Goal: Task Accomplishment & Management: Complete application form

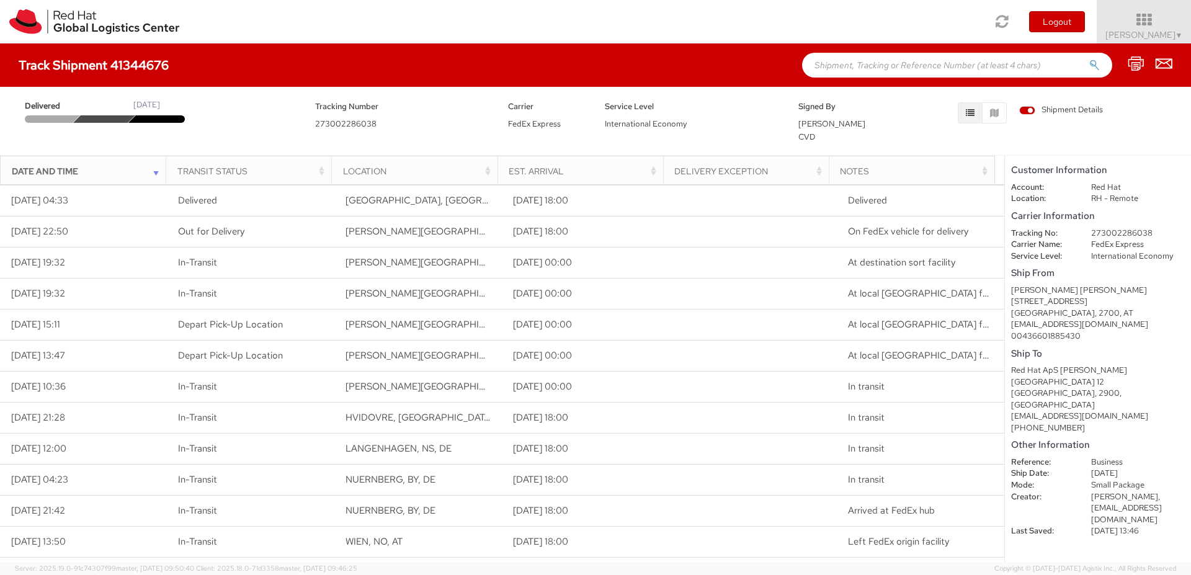
click at [1025, 109] on span "Shipment Details" at bounding box center [1061, 110] width 84 height 12
click at [0, 0] on input "Shipment Details" at bounding box center [0, 0] width 0 height 0
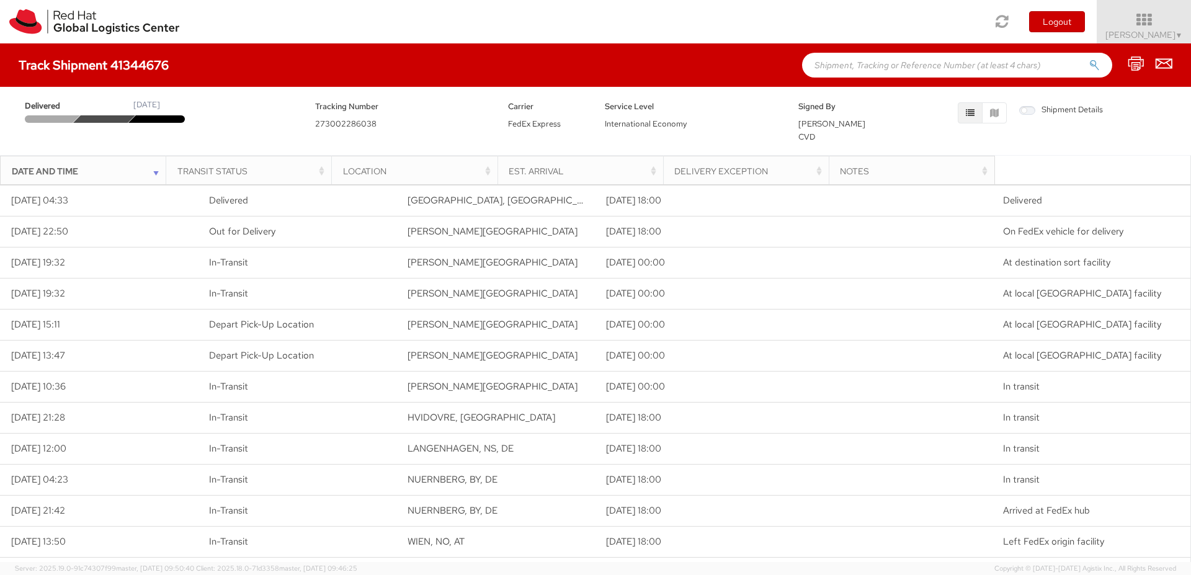
click at [1025, 109] on span "Shipment Details" at bounding box center [1061, 110] width 84 height 12
click at [0, 0] on input "Shipment Details" at bounding box center [0, 0] width 0 height 0
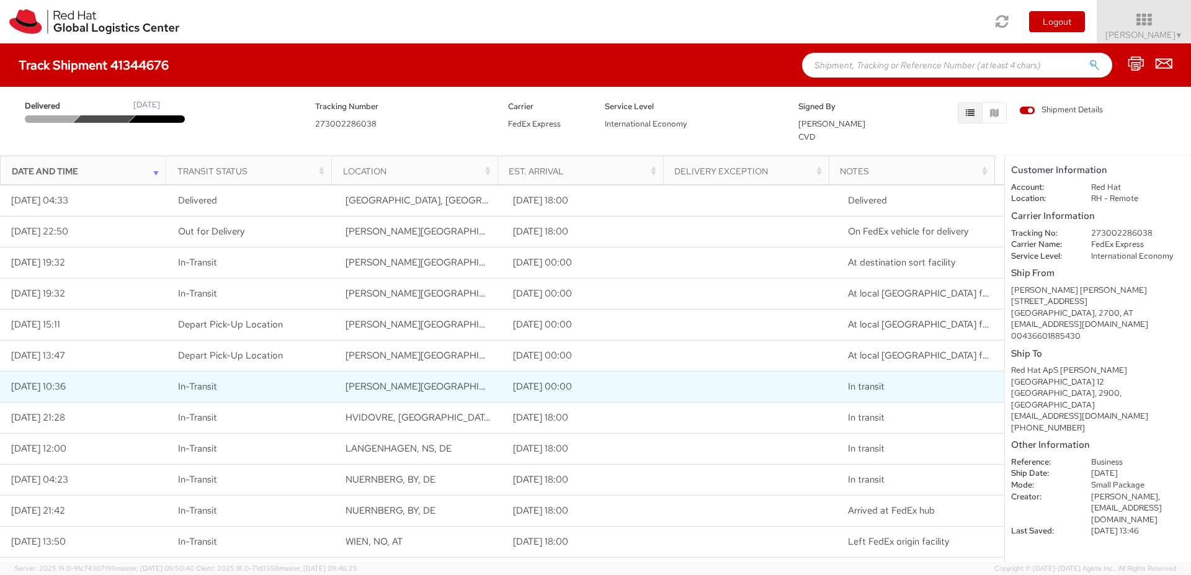
scroll to position [169, 0]
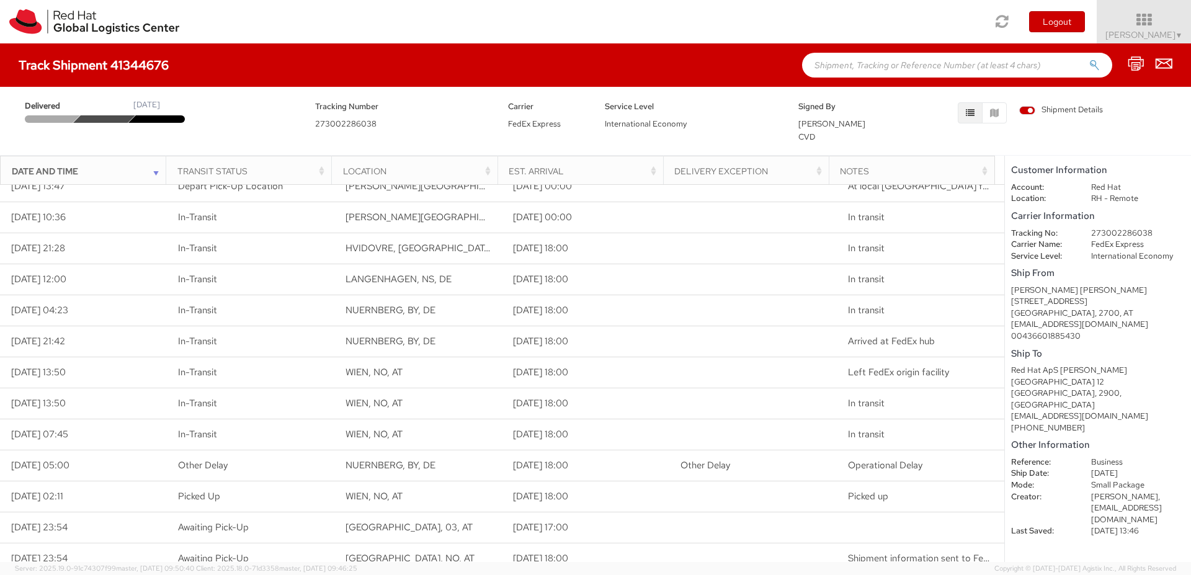
drag, startPoint x: 56, startPoint y: 66, endPoint x: 156, endPoint y: 56, distance: 99.7
click at [156, 56] on div "Track Shipment 41344676" at bounding box center [595, 64] width 1191 height 43
drag, startPoint x: 165, startPoint y: 65, endPoint x: 56, endPoint y: 65, distance: 109.2
click at [56, 65] on h4 "Track Shipment 41344676" at bounding box center [94, 65] width 150 height 14
copy h4 "Shipment 41344676"
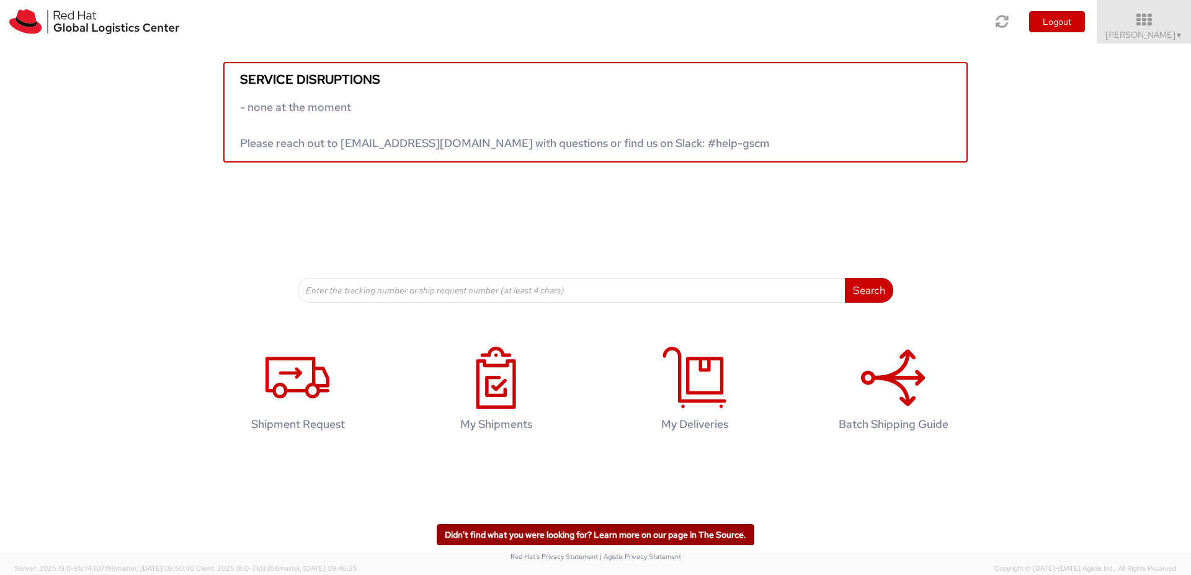
click at [676, 530] on link "Didn't find what you were looking for? Learn more on our page in The Source." at bounding box center [596, 534] width 318 height 21
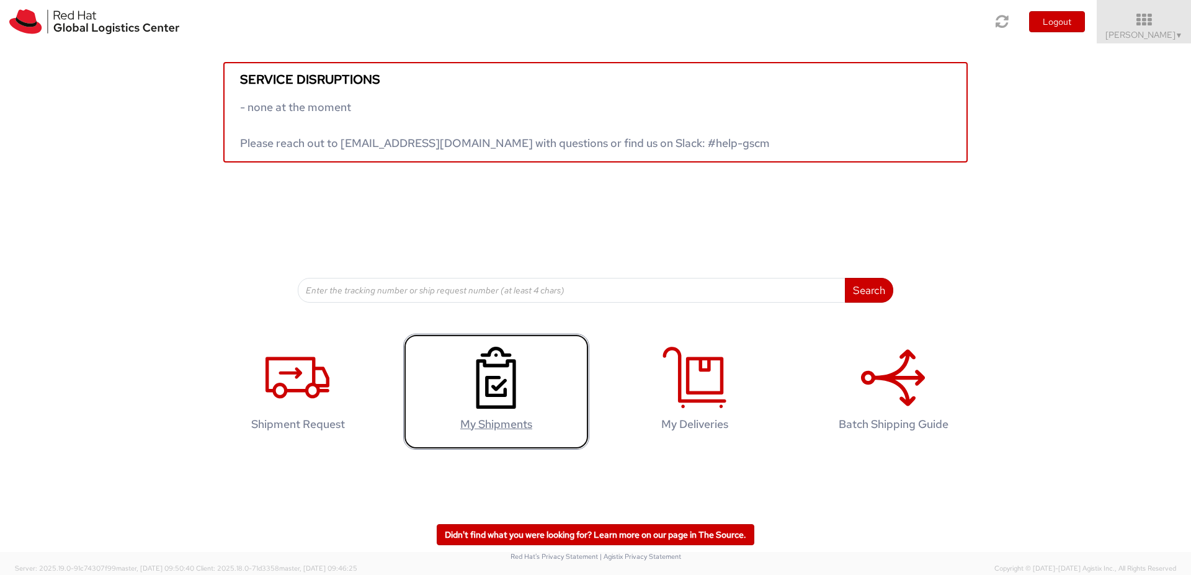
click at [516, 419] on h4 "My Shipments" at bounding box center [496, 424] width 160 height 12
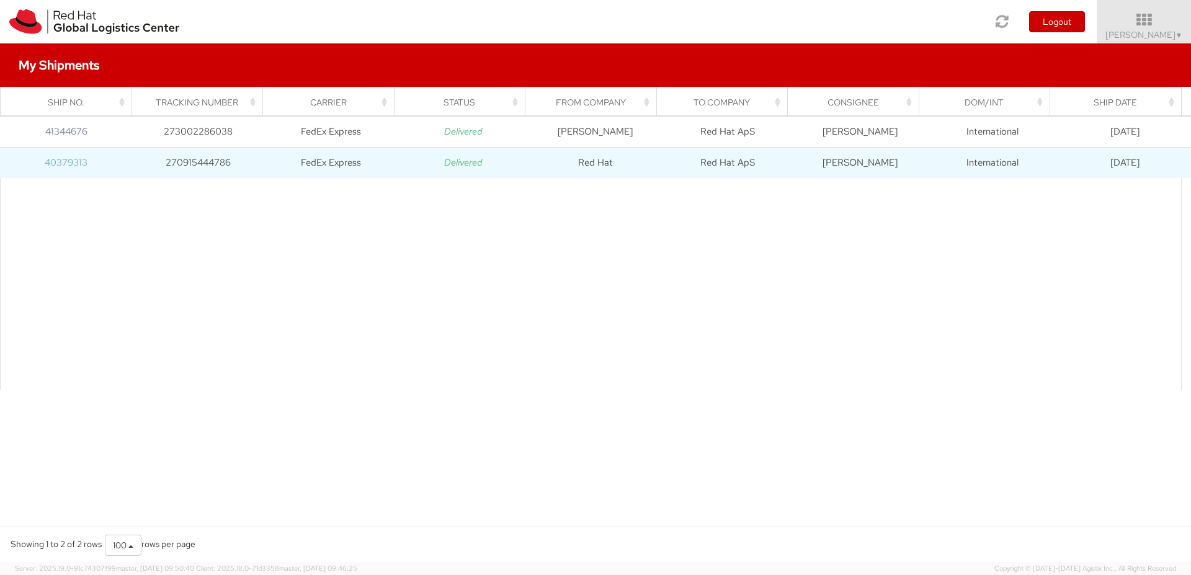
click at [74, 163] on link "40379313" at bounding box center [66, 162] width 43 height 12
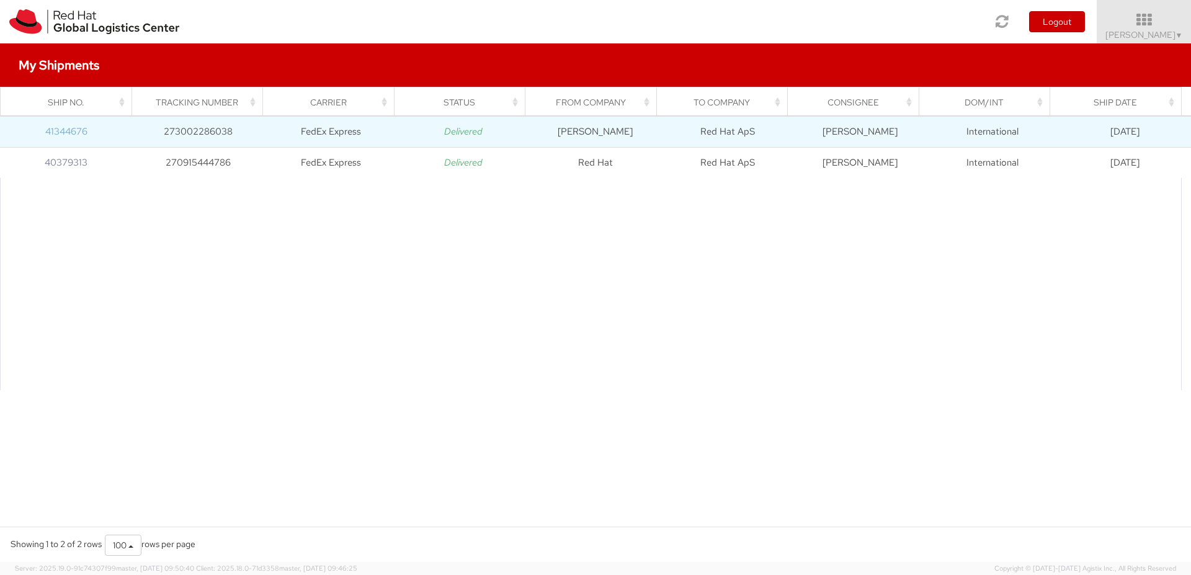
click at [78, 133] on link "41344676" at bounding box center [66, 131] width 42 height 12
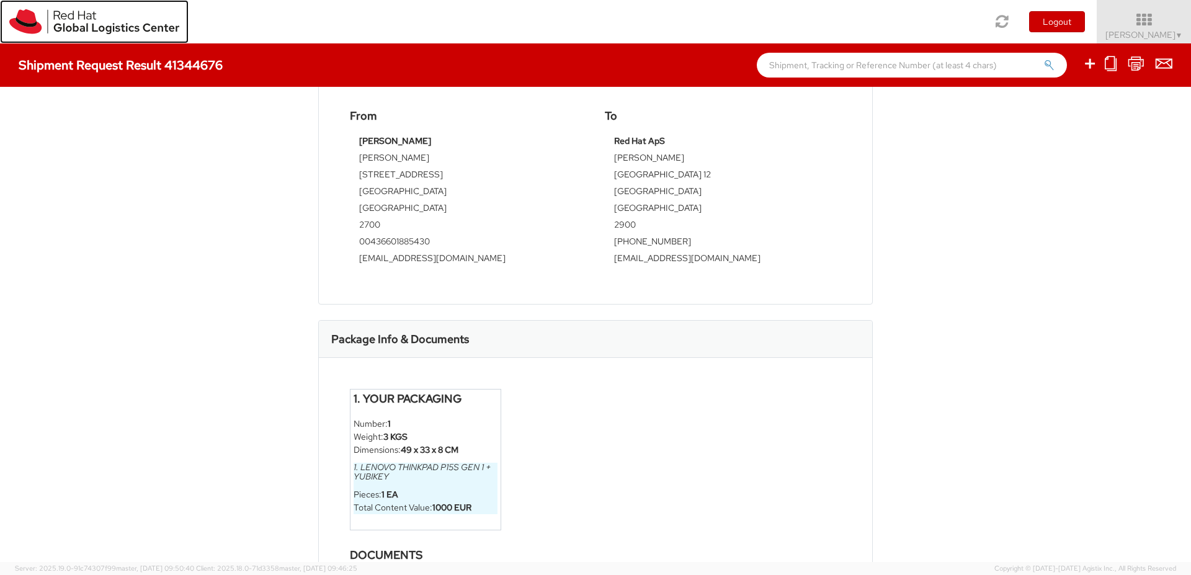
scroll to position [535, 0]
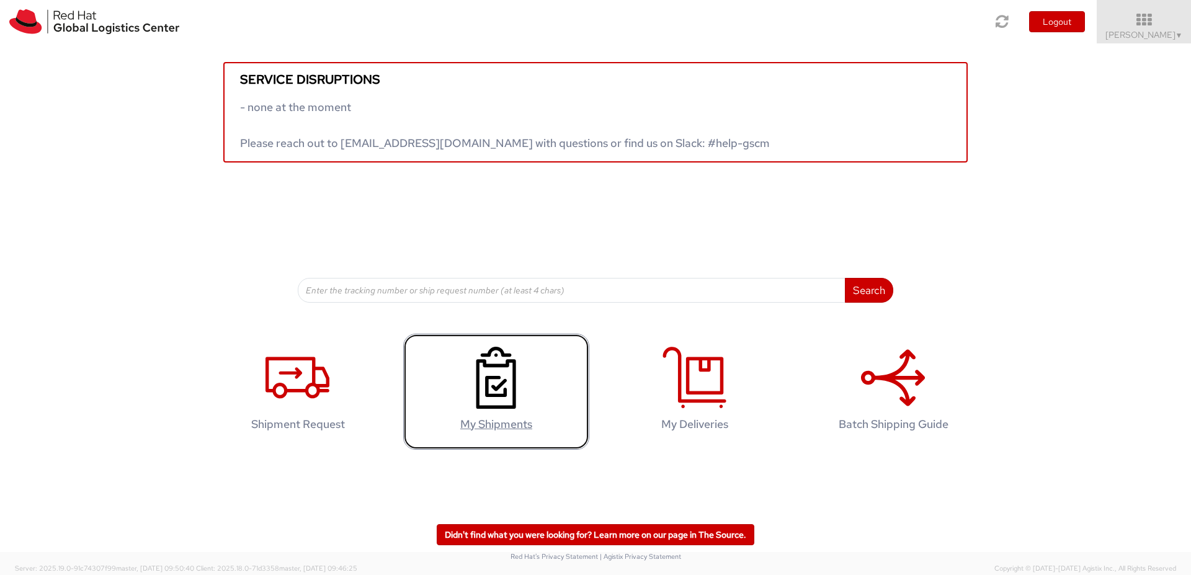
click at [514, 396] on use at bounding box center [496, 378] width 40 height 62
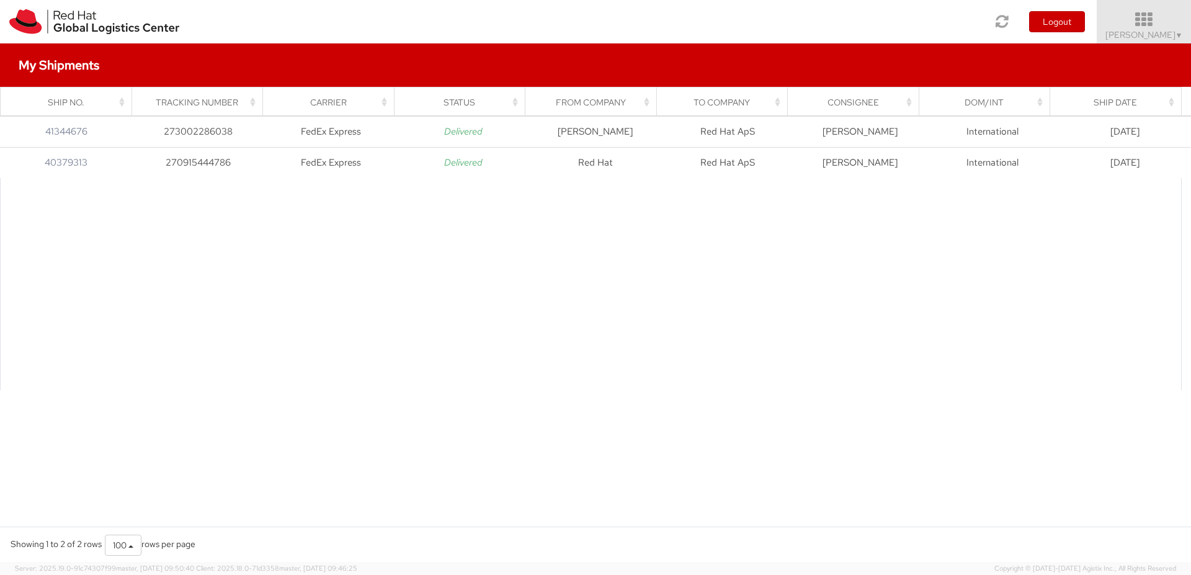
click at [1161, 34] on span "[PERSON_NAME] ▼" at bounding box center [1144, 34] width 78 height 11
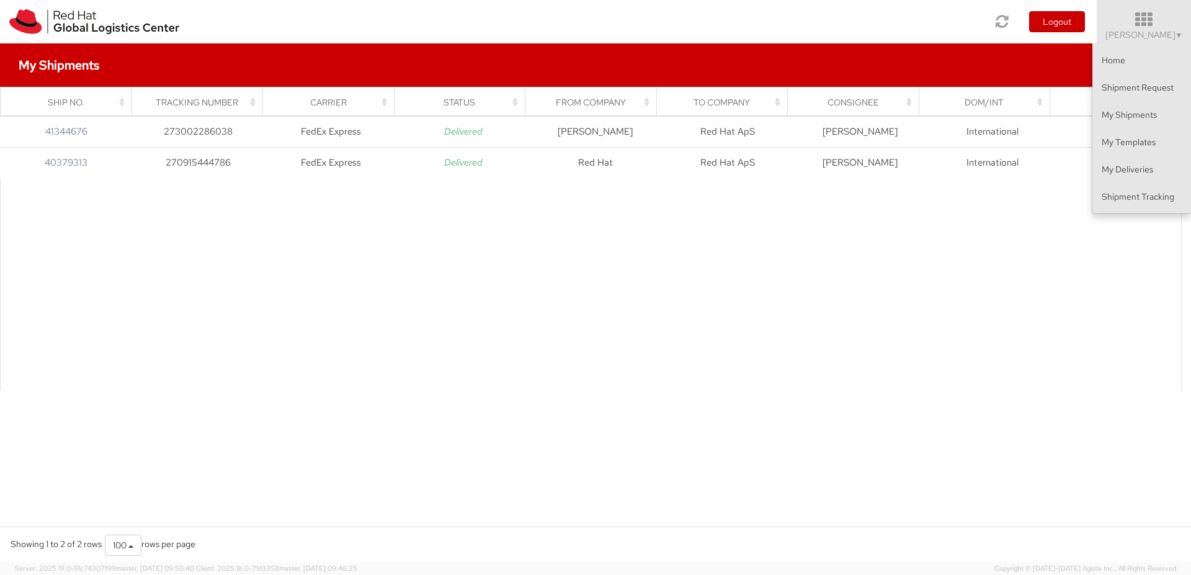
click at [923, 260] on div at bounding box center [591, 284] width 1182 height 212
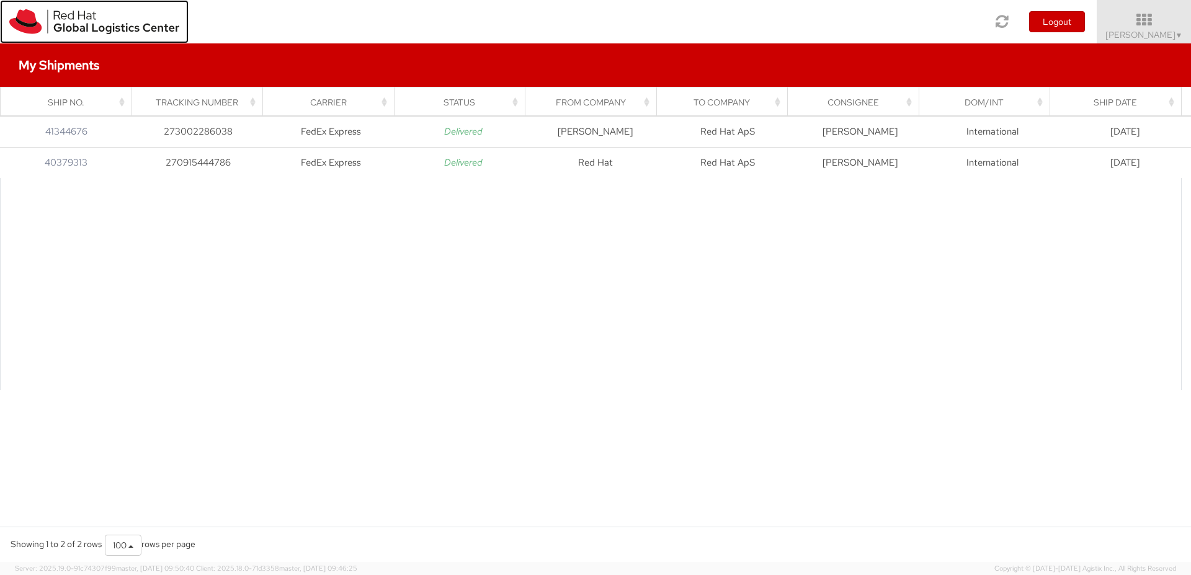
click at [78, 20] on img at bounding box center [94, 21] width 170 height 25
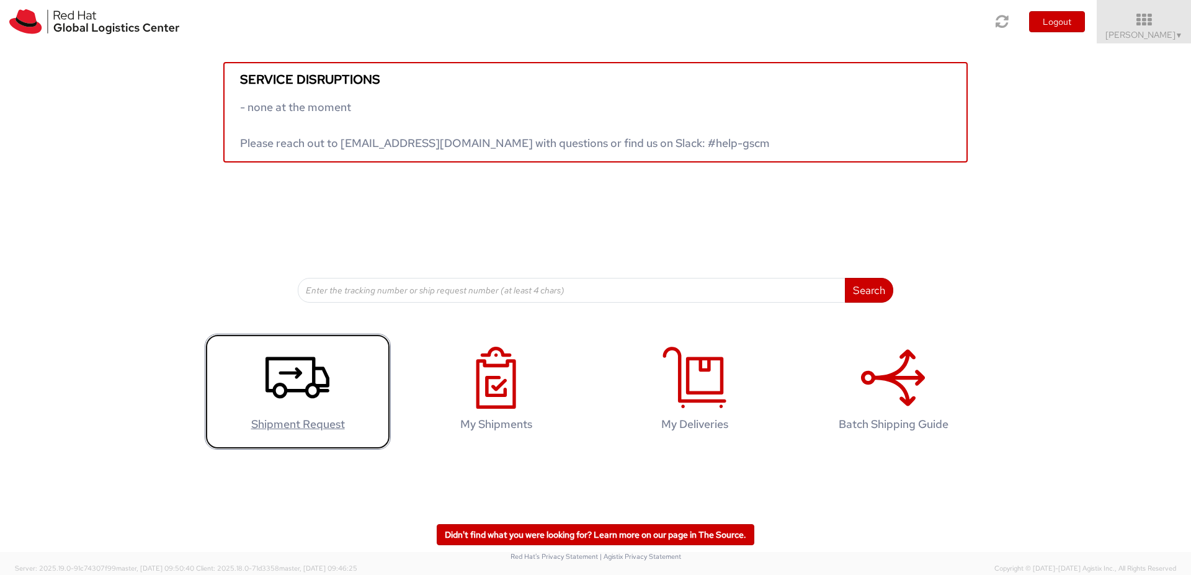
click at [307, 404] on icon at bounding box center [298, 378] width 64 height 62
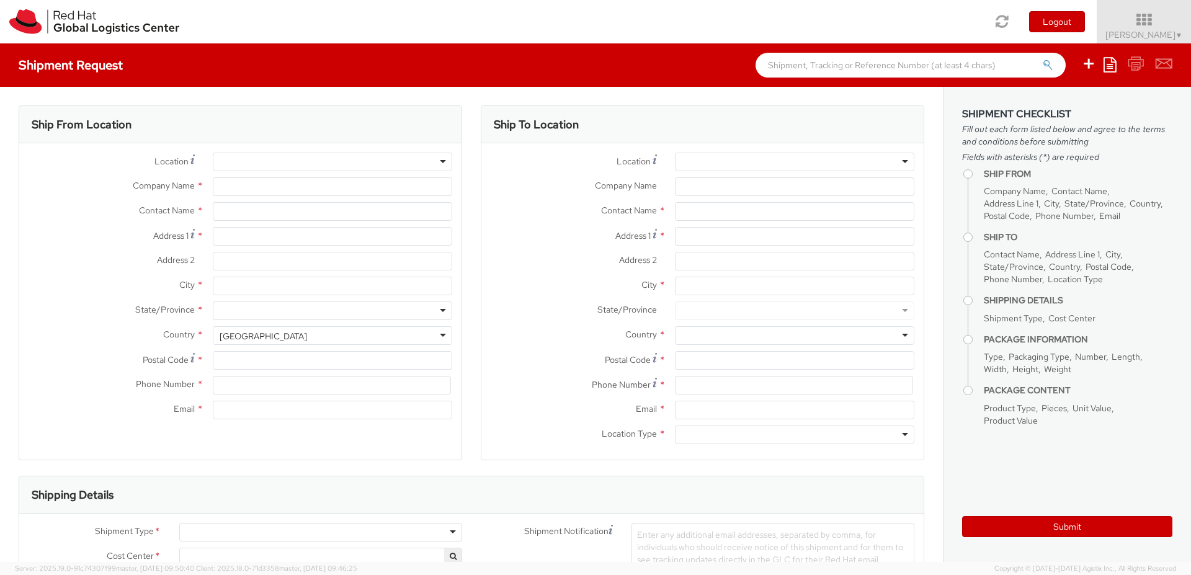
select select
select select "150"
type input "Red Hat"
type input "[PERSON_NAME]"
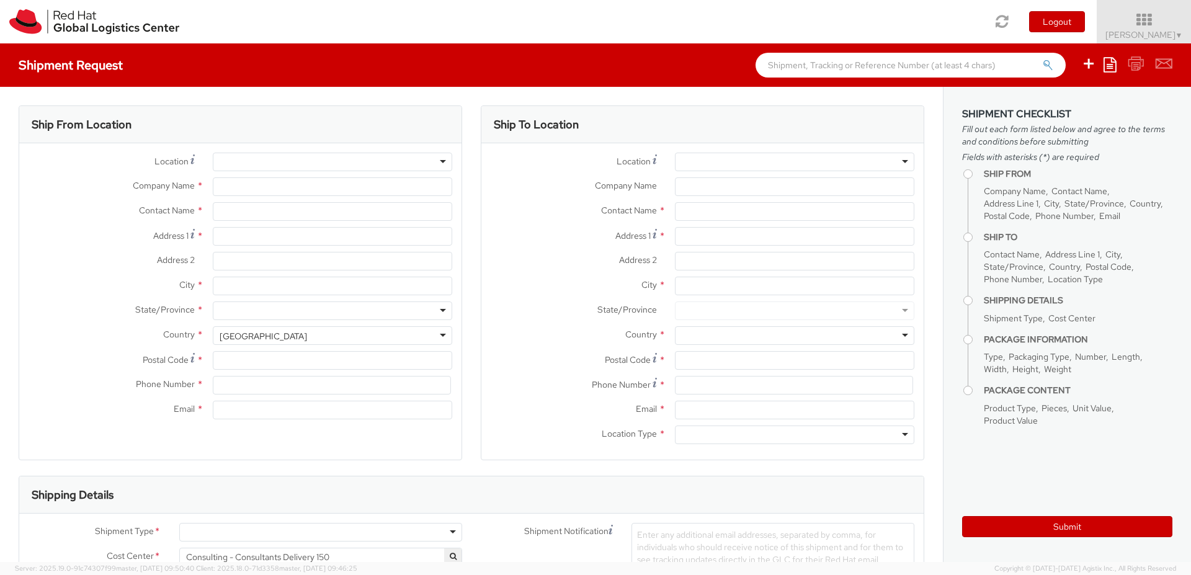
type input "[EMAIL_ADDRESS][DOMAIN_NAME]"
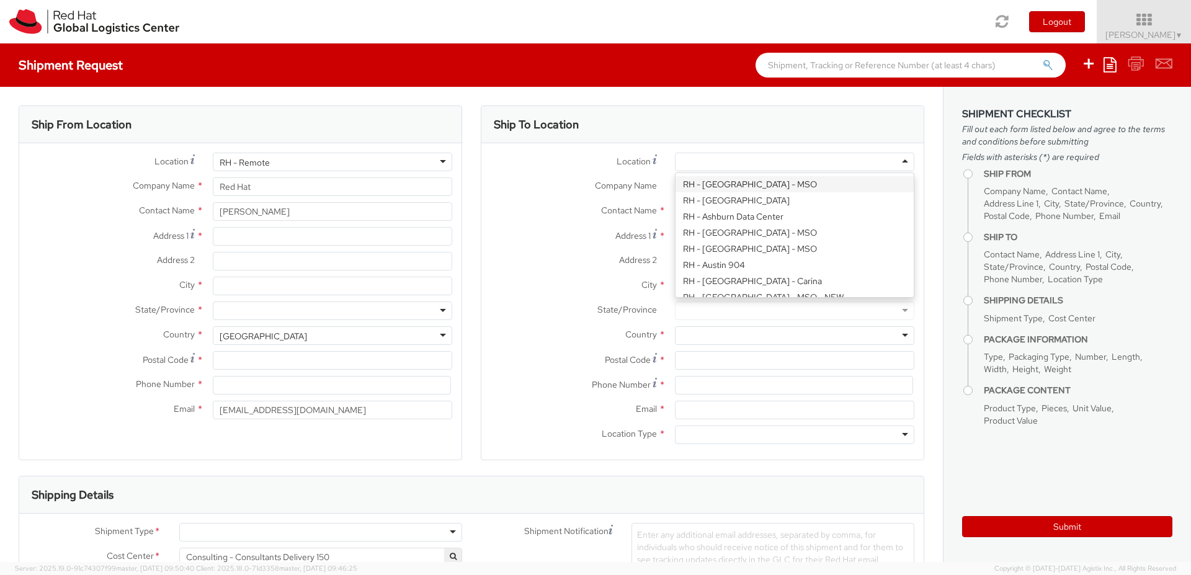
click at [772, 159] on div at bounding box center [794, 162] width 239 height 19
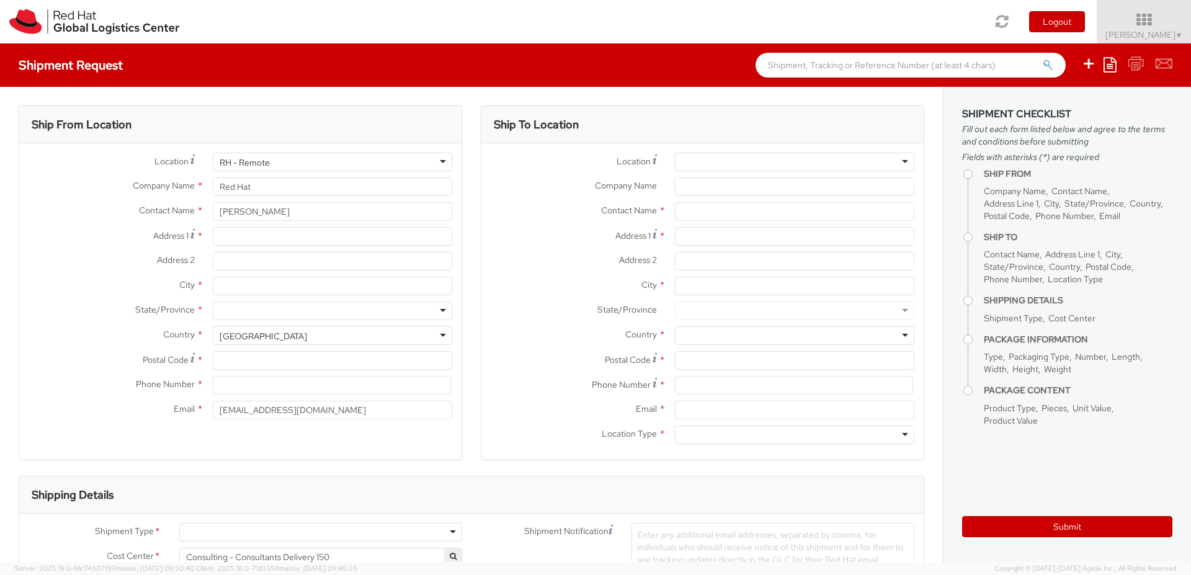
click at [457, 105] on div "Ship From Location Location * RH - Remote RH - Remote [GEOGRAPHIC_DATA] - [GEOG…" at bounding box center [241, 282] width 444 height 355
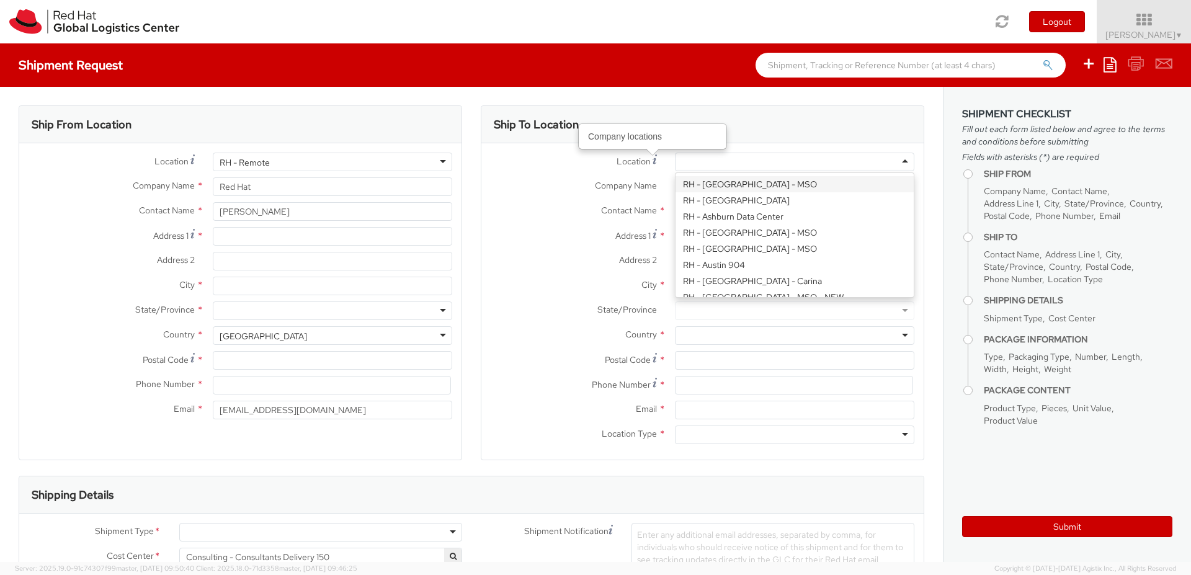
click at [750, 162] on div at bounding box center [794, 162] width 239 height 19
type input "Red Hat B.V."
type input "Fred [STREET_ADDRESS]"
type input "[GEOGRAPHIC_DATA]"
type input "1076 ED"
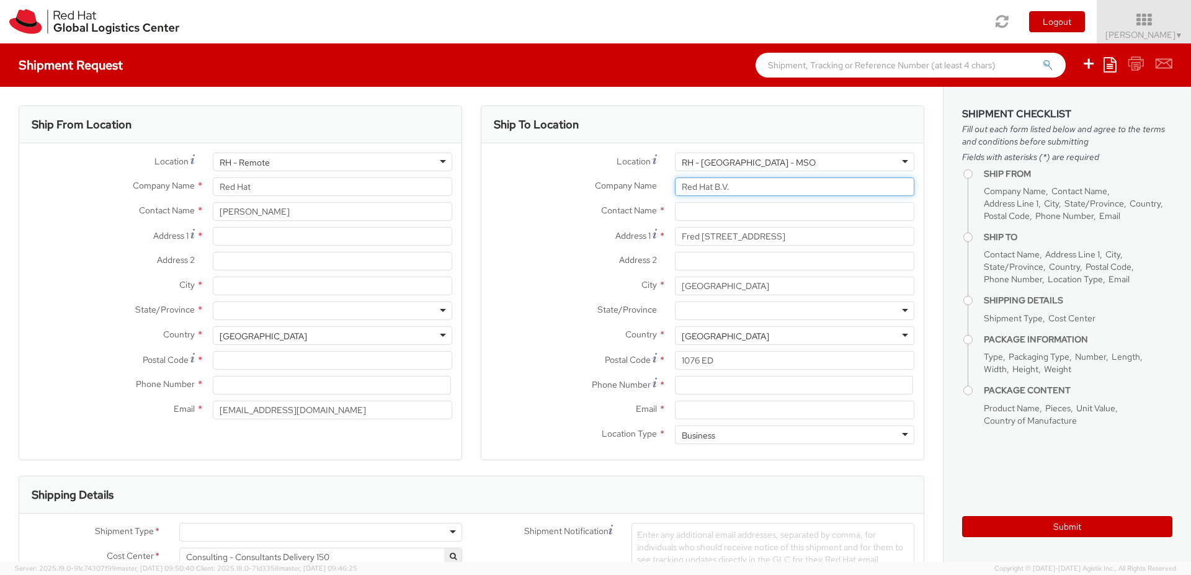
click at [754, 184] on input "Red Hat B.V." at bounding box center [794, 186] width 239 height 19
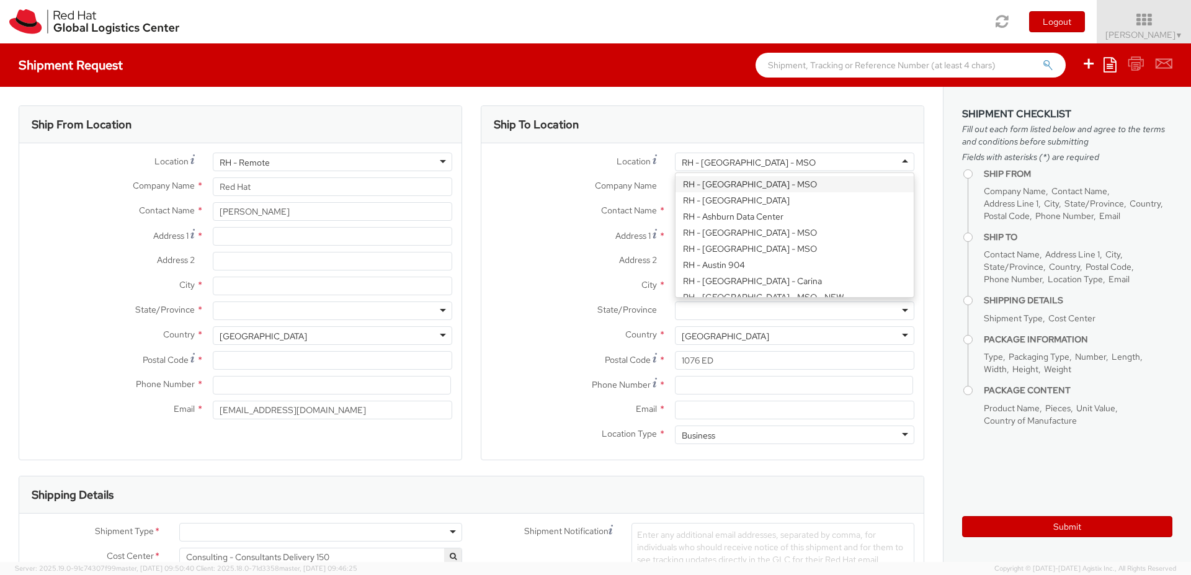
click at [792, 166] on div "RH - [GEOGRAPHIC_DATA] - MSO" at bounding box center [794, 162] width 239 height 19
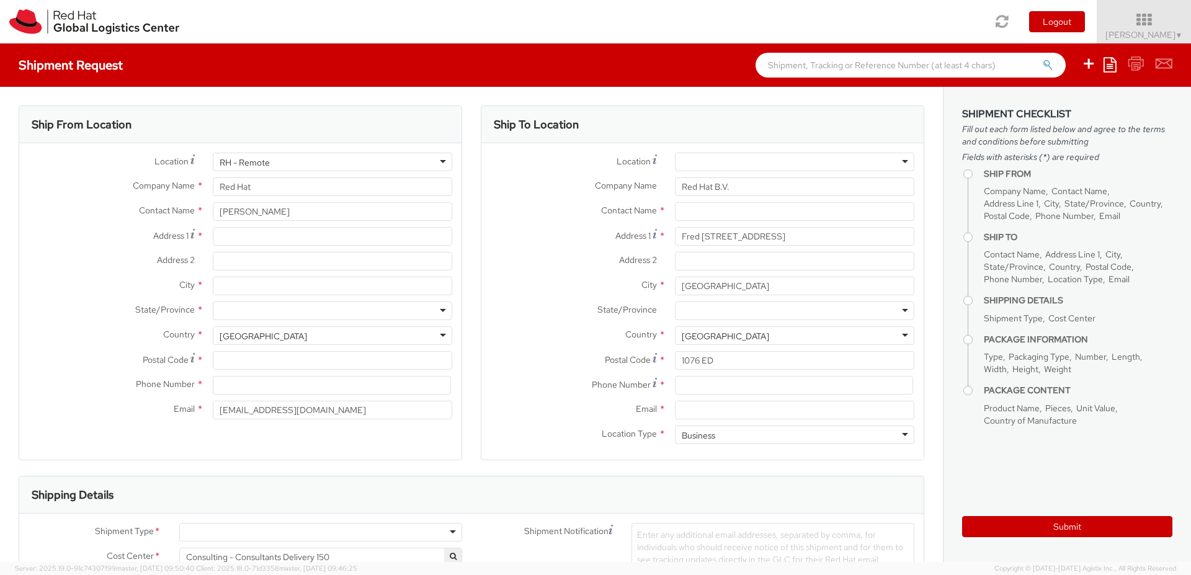
click at [564, 191] on label "Company Name *" at bounding box center [573, 185] width 184 height 16
click at [675, 191] on input "Red Hat B.V." at bounding box center [794, 186] width 239 height 19
type input "R"
click at [770, 232] on input "Fred [STREET_ADDRESS]" at bounding box center [794, 236] width 239 height 19
type input "F"
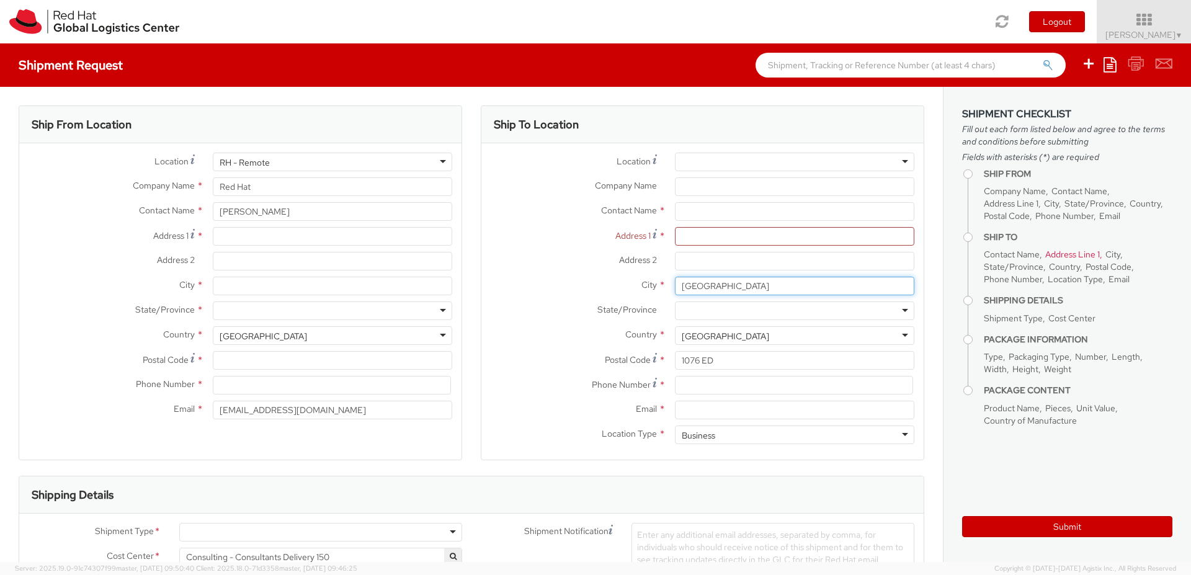
click at [769, 289] on input "[GEOGRAPHIC_DATA]" at bounding box center [794, 286] width 239 height 19
type input "A"
click at [759, 336] on div "[GEOGRAPHIC_DATA]" at bounding box center [794, 335] width 239 height 19
click at [520, 332] on label "Country *" at bounding box center [573, 334] width 184 height 16
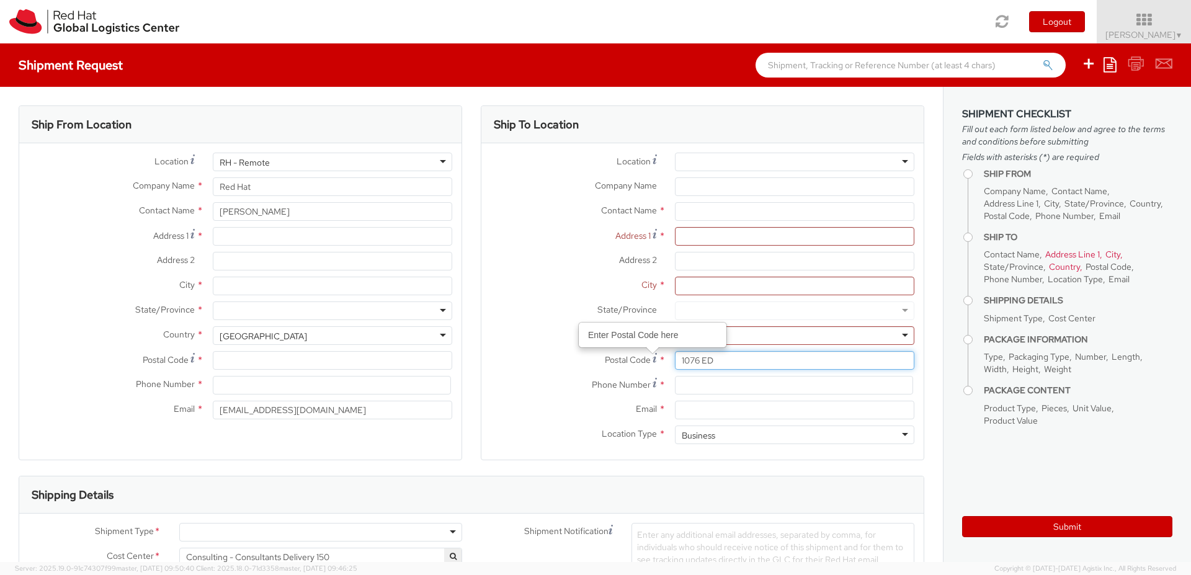
click at [725, 360] on input "1076 ED" at bounding box center [794, 360] width 239 height 19
type input "1"
click at [723, 440] on div "Business" at bounding box center [794, 435] width 239 height 19
click at [487, 360] on label "Postal Code *" at bounding box center [573, 359] width 184 height 17
click at [675, 360] on input "Postal Code *" at bounding box center [794, 360] width 239 height 19
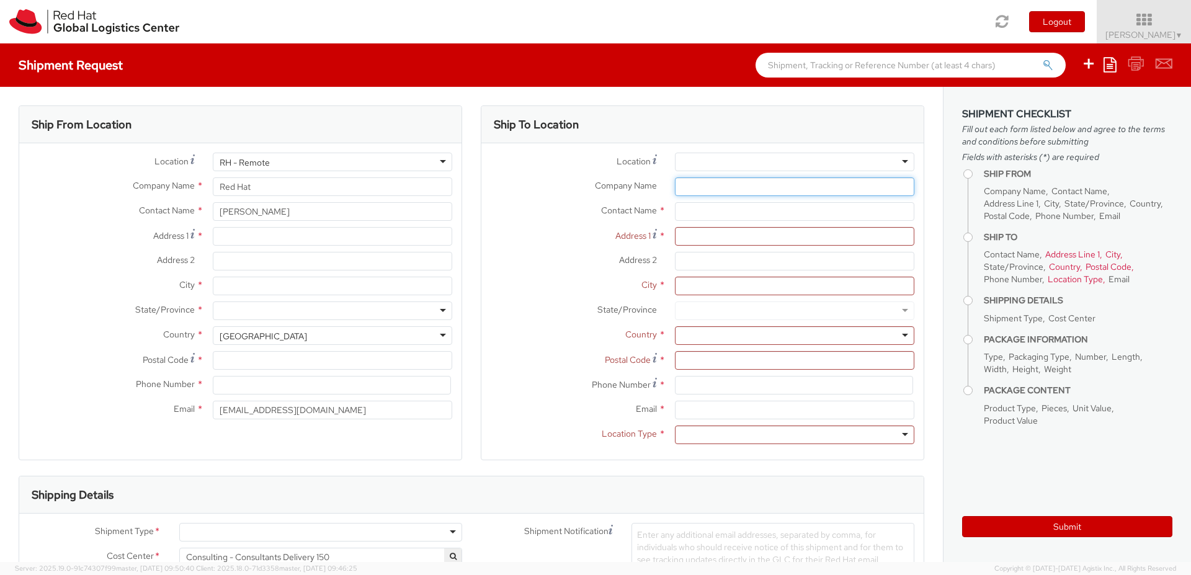
click at [712, 185] on input "Company Name *" at bounding box center [794, 186] width 239 height 19
click at [346, 35] on div "Toggle navigation Logout [PERSON_NAME] ▼ Home Shipment Request My Shipments My …" at bounding box center [595, 21] width 1191 height 43
click at [805, 363] on input "Postal Code *" at bounding box center [794, 360] width 239 height 19
click at [692, 390] on input at bounding box center [794, 385] width 238 height 19
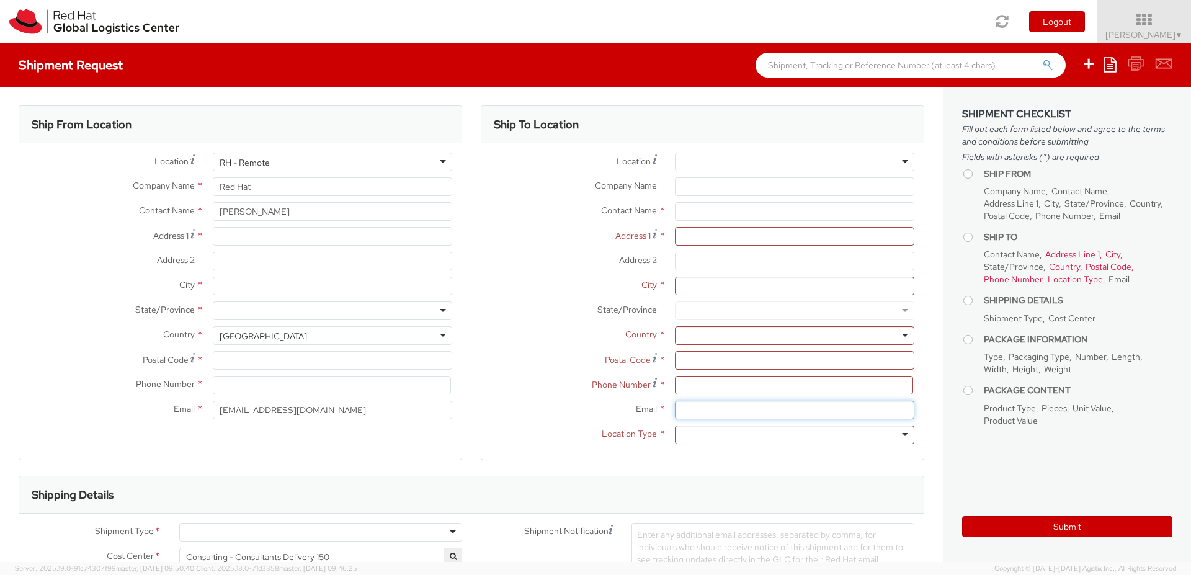
click at [689, 408] on input "Email *" at bounding box center [794, 410] width 239 height 19
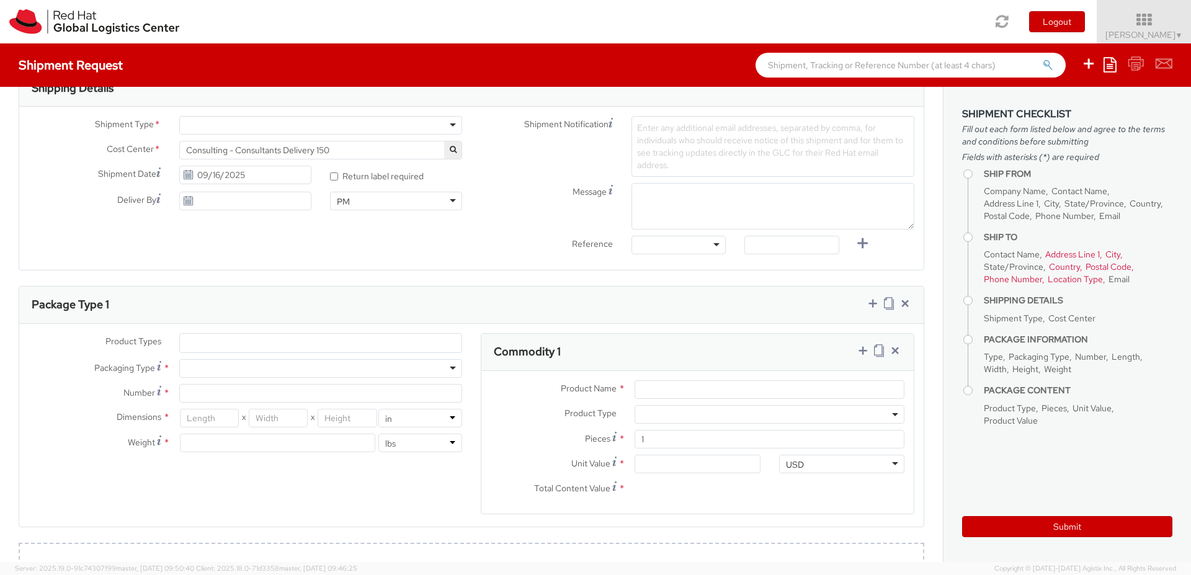
scroll to position [0, 0]
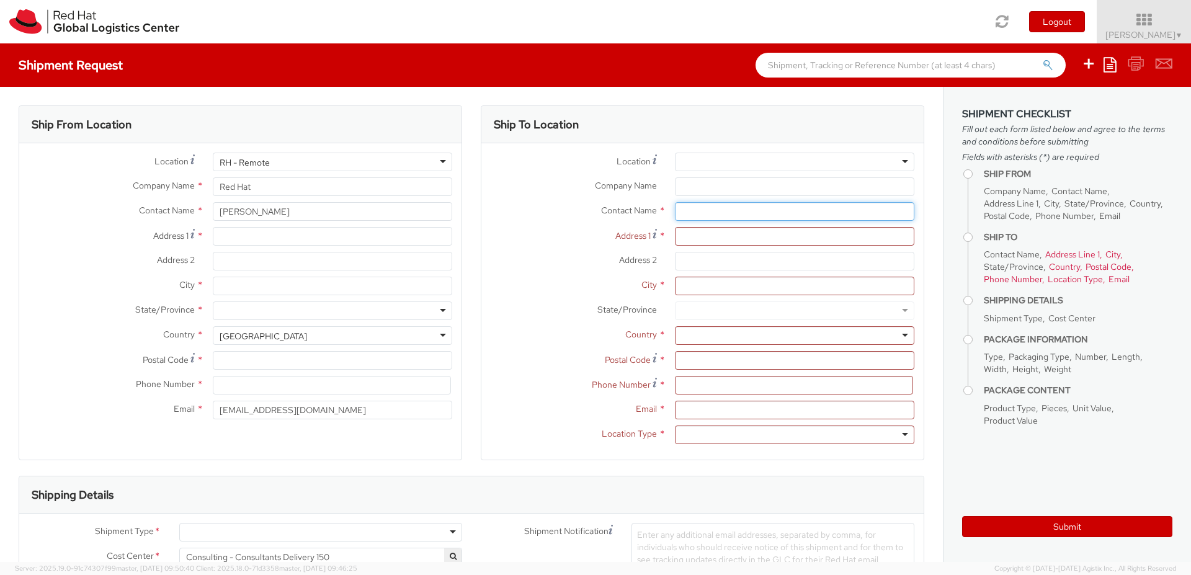
click at [697, 213] on input "text" at bounding box center [794, 211] width 239 height 19
click at [685, 210] on input "text" at bounding box center [794, 211] width 239 height 19
paste input "On site support"
click at [916, 241] on div "Ship To Location Location * [GEOGRAPHIC_DATA] - [GEOGRAPHIC_DATA] - [GEOGRAPHIC…" at bounding box center [702, 290] width 462 height 370
click at [747, 211] on input "On site support" at bounding box center [794, 211] width 239 height 19
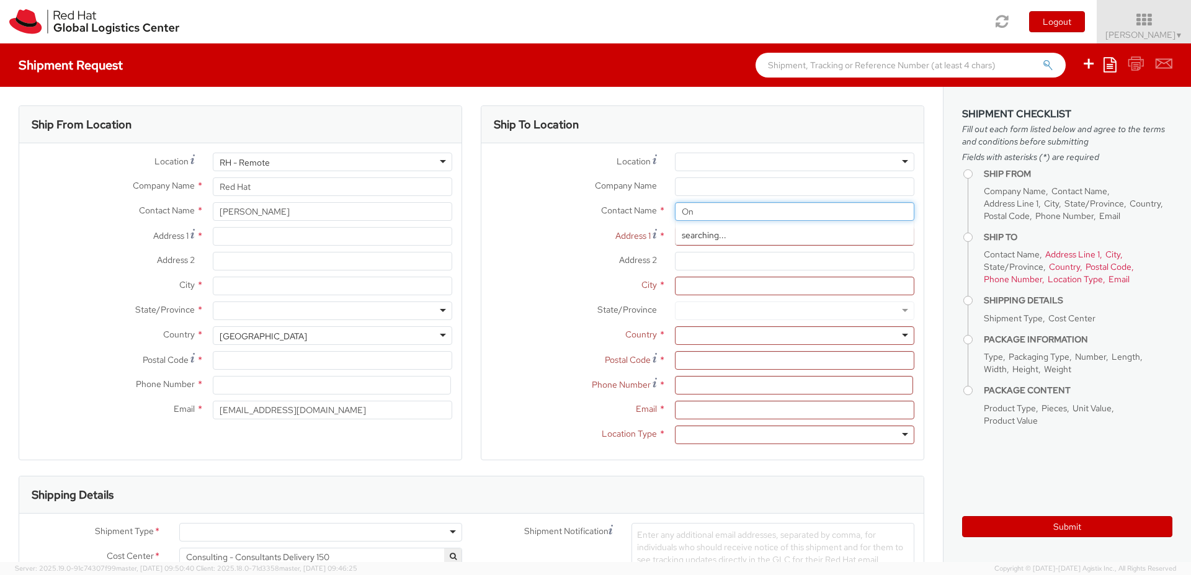
type input "O"
